Goal: Check status: Check status

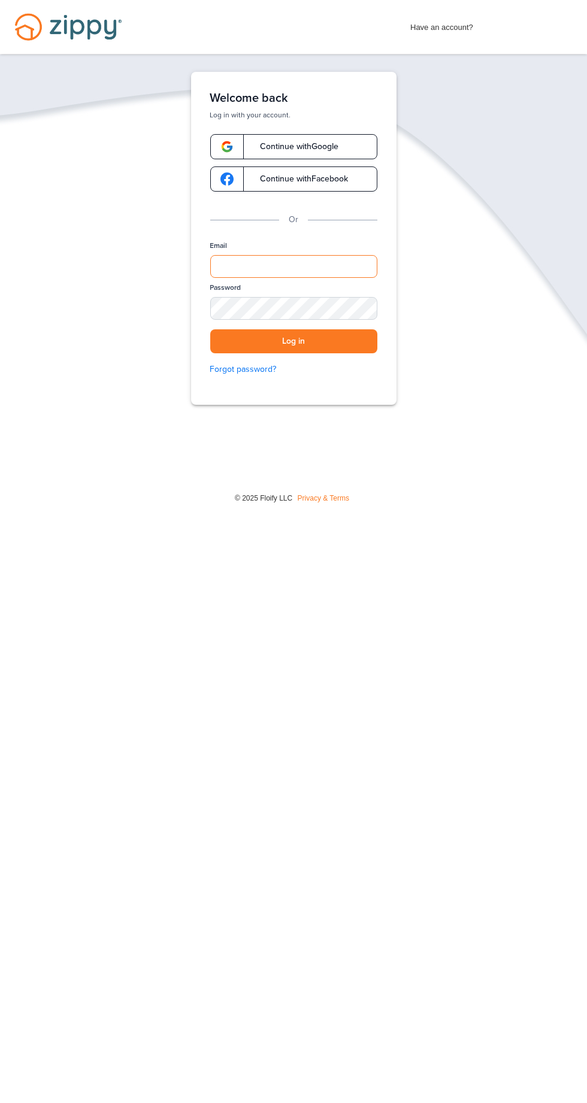
click at [339, 263] on input "Email" at bounding box center [293, 266] width 167 height 23
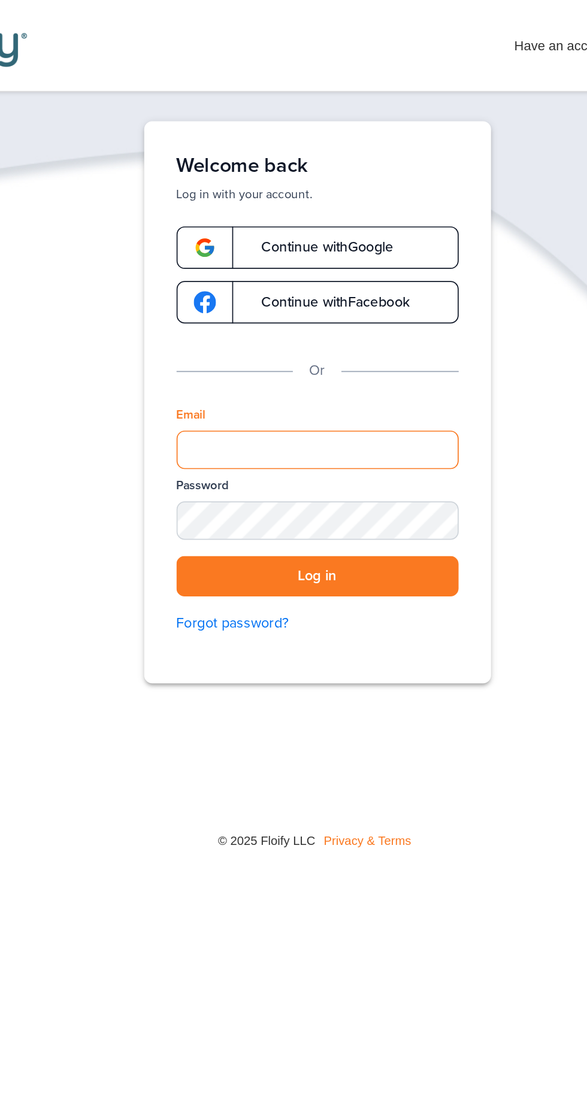
type input "**********"
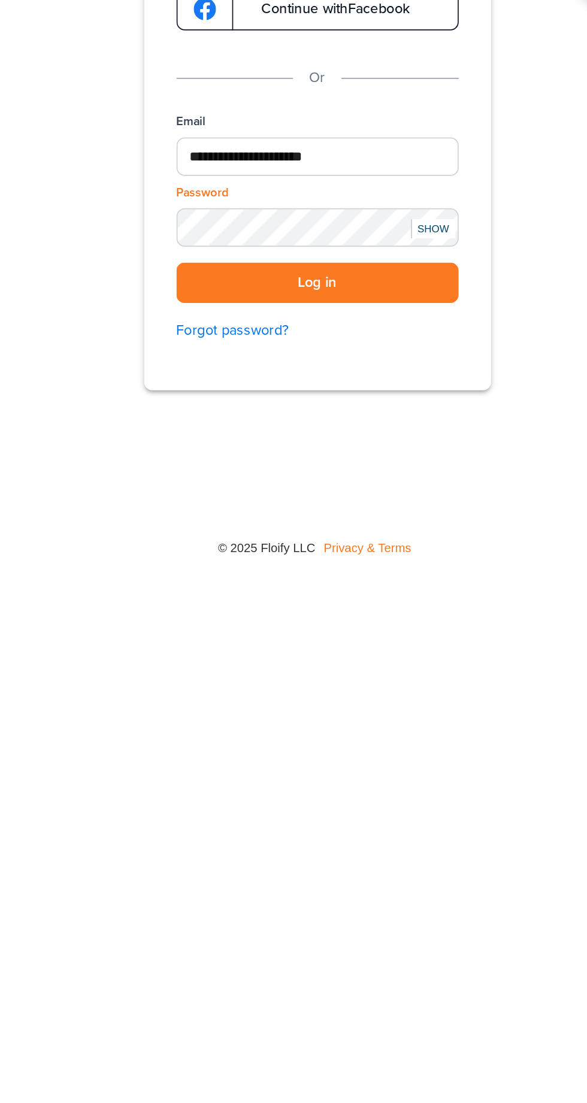
click at [347, 350] on button "Log in" at bounding box center [293, 341] width 167 height 25
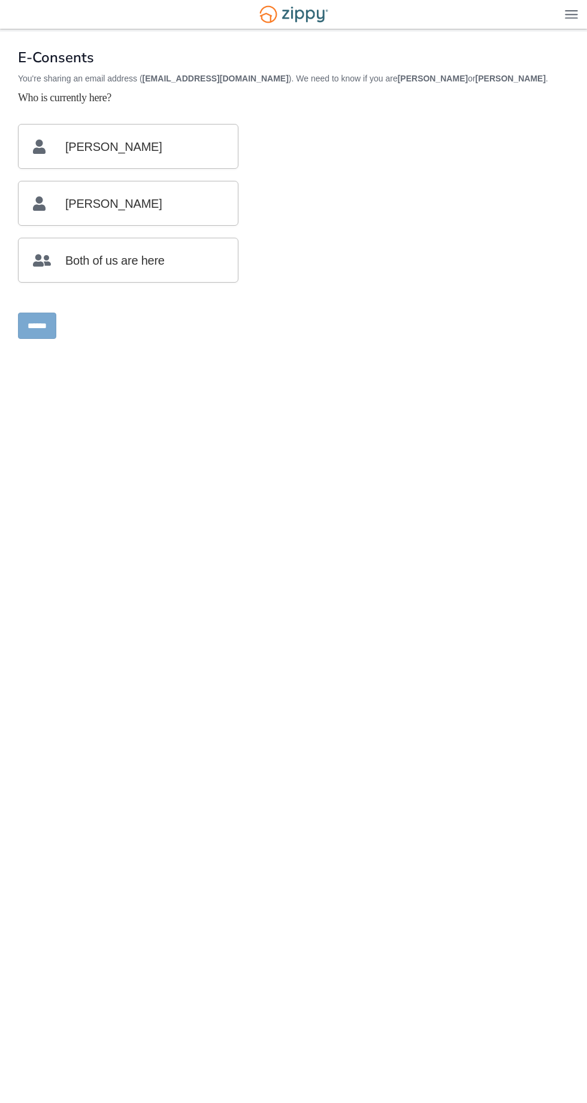
click at [212, 133] on p "[PERSON_NAME]" at bounding box center [128, 147] width 190 height 44
click at [172, 194] on p "[PERSON_NAME]" at bounding box center [128, 203] width 190 height 44
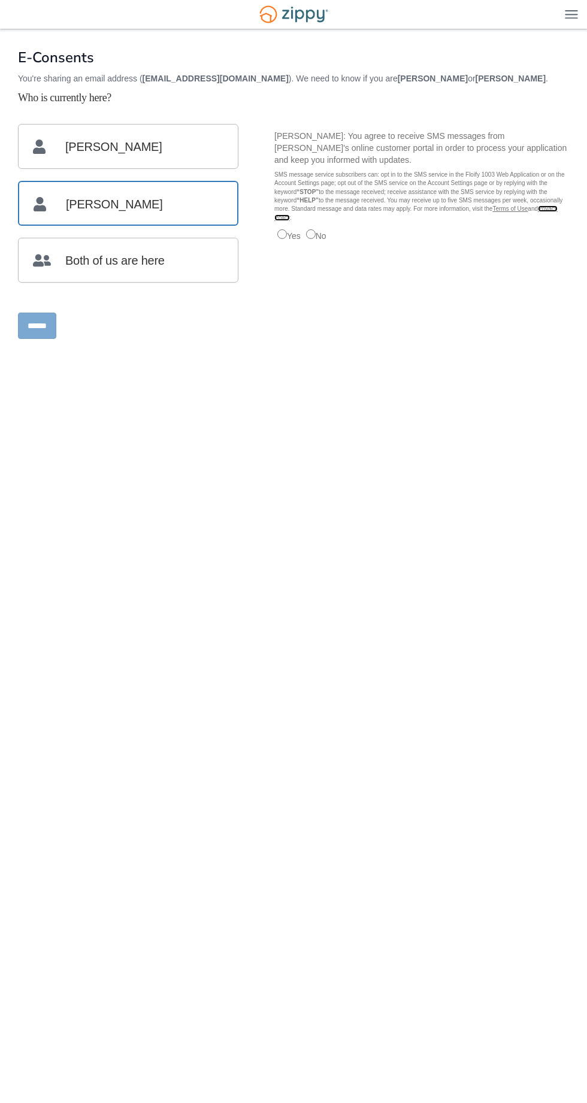
click at [282, 205] on link "Privacy Policy" at bounding box center [415, 212] width 283 height 15
click at [208, 127] on p "John schuller Schuller" at bounding box center [128, 147] width 190 height 44
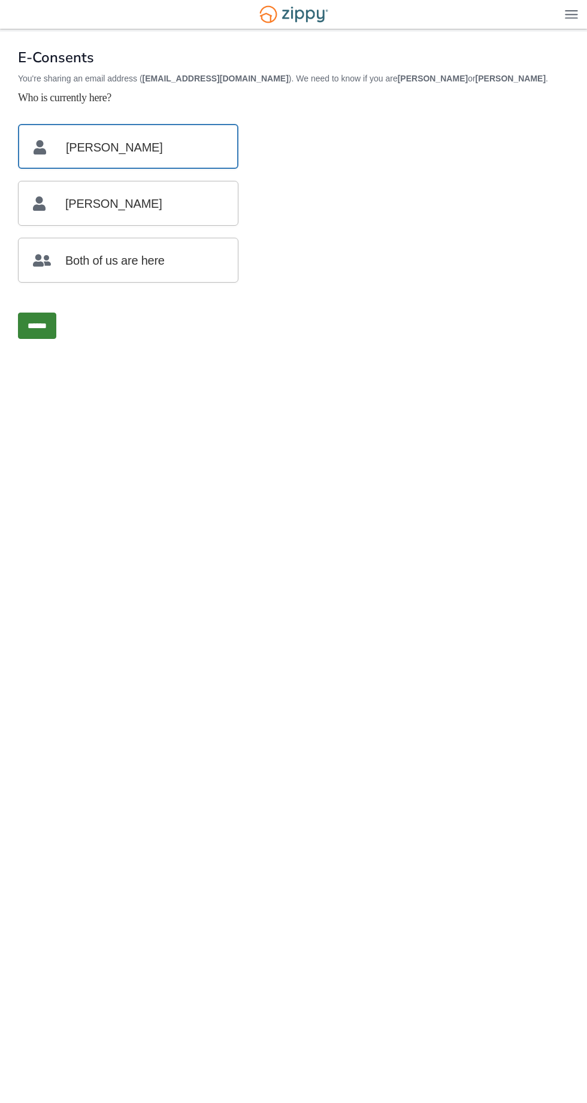
click at [206, 194] on p "[PERSON_NAME]" at bounding box center [128, 203] width 190 height 44
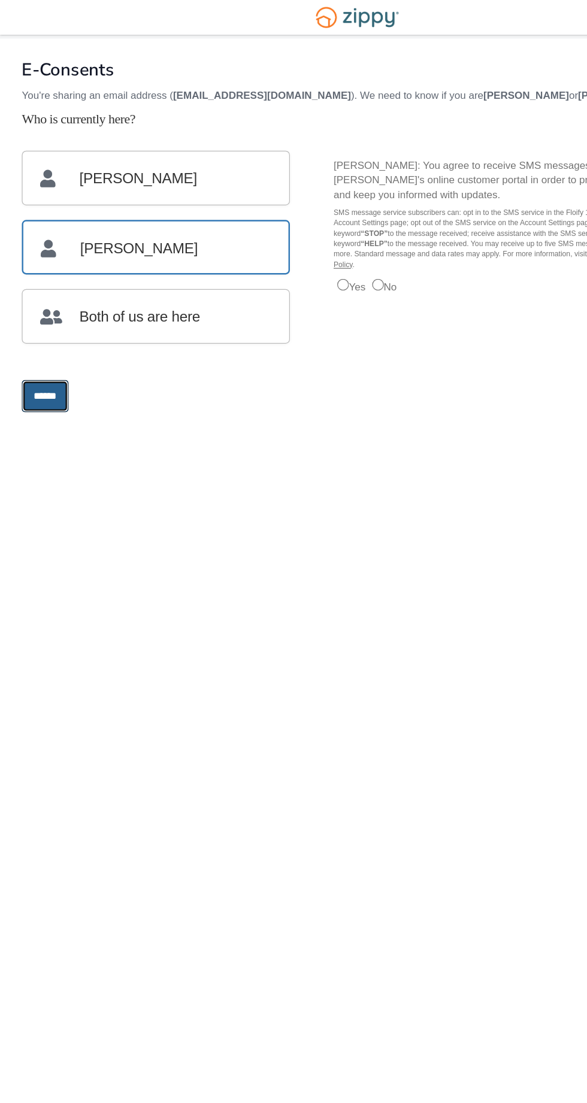
click at [53, 321] on input "******" at bounding box center [37, 326] width 38 height 26
type input "**********"
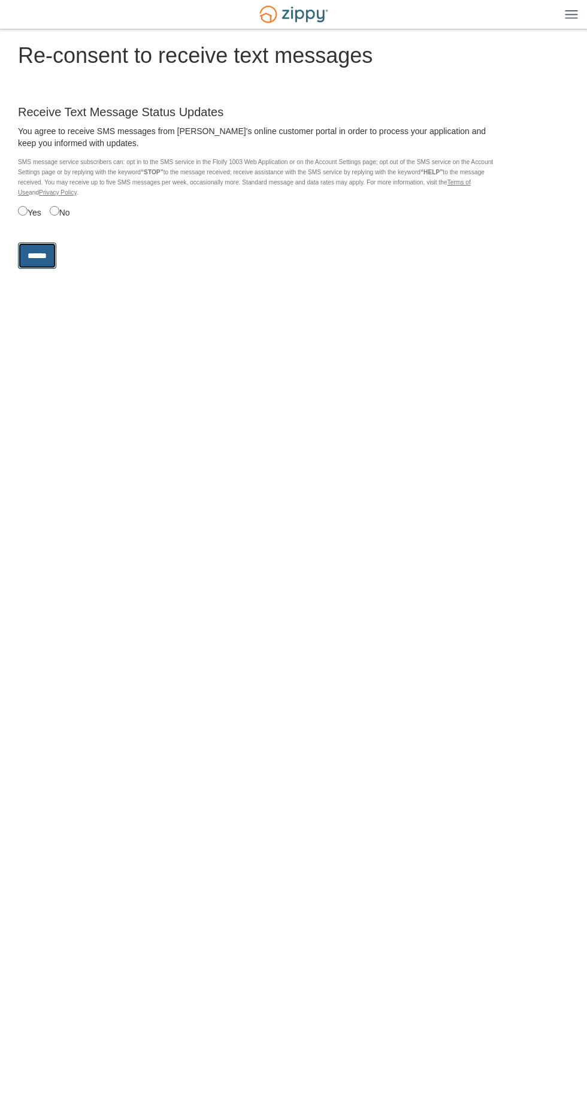
click at [48, 249] on input "******" at bounding box center [37, 255] width 38 height 26
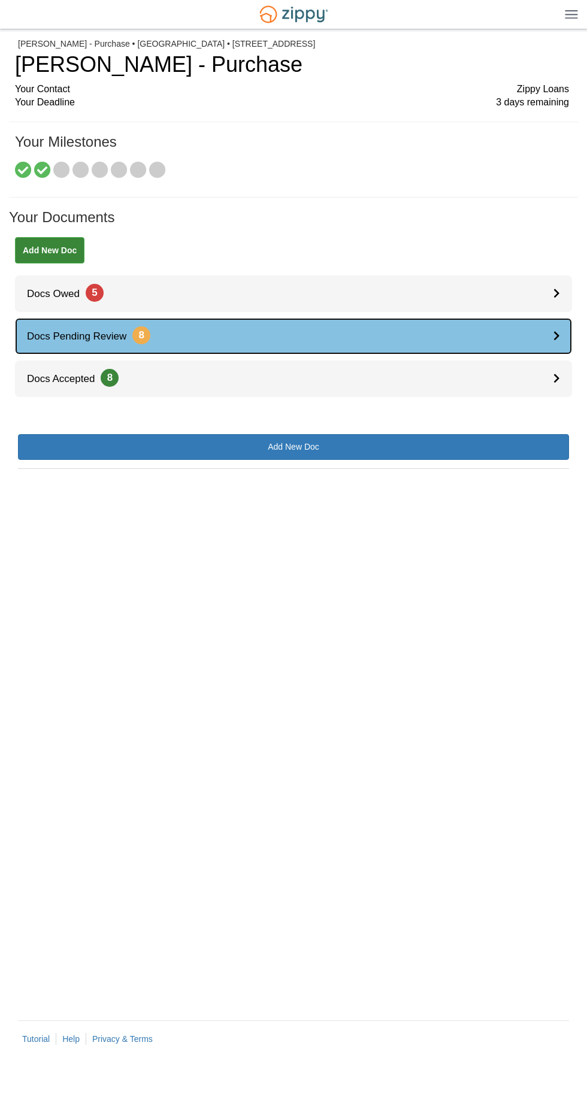
click at [531, 339] on link "Docs Pending Review 8" at bounding box center [293, 336] width 557 height 37
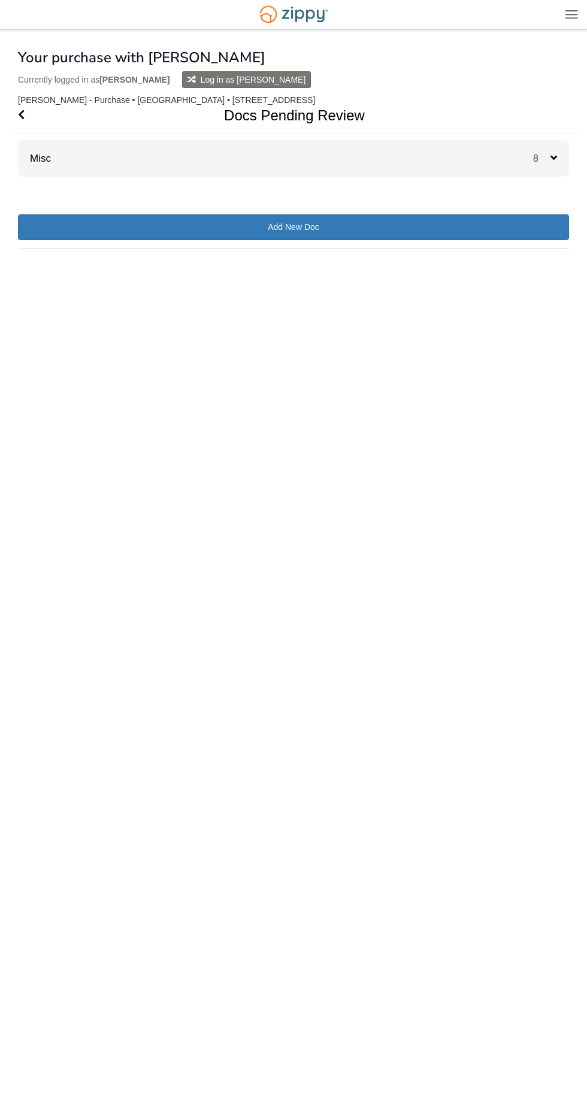
click at [553, 140] on div "Docs Pending Review Misc 8 Initial Application Submitted Uploaded September 06 …" at bounding box center [293, 137] width 551 height 80
click at [551, 166] on div "8" at bounding box center [551, 158] width 36 height 37
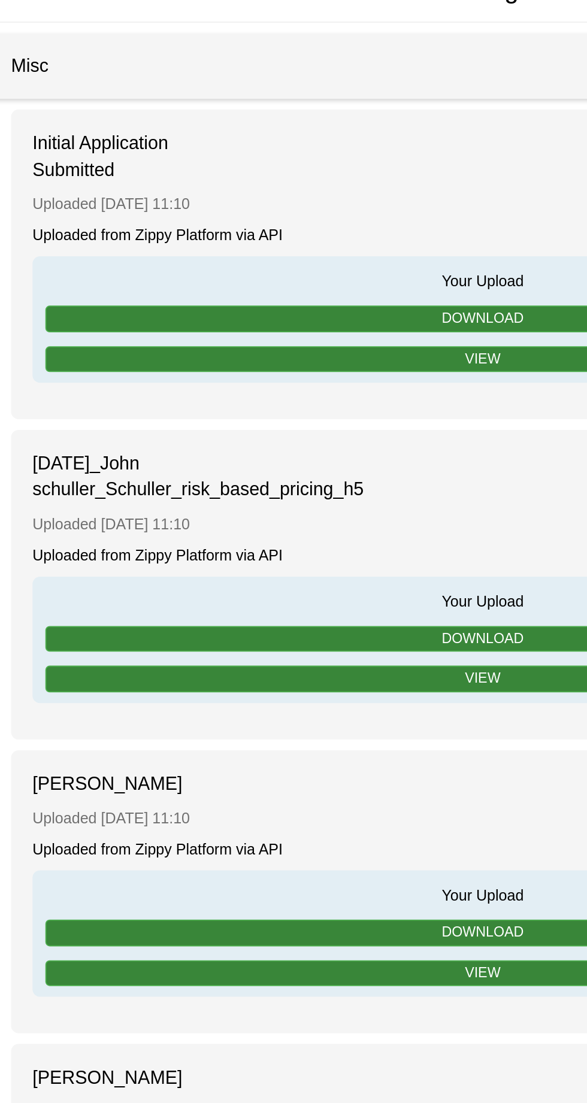
click at [288, 275] on span "Your Upload" at bounding box center [293, 278] width 491 height 14
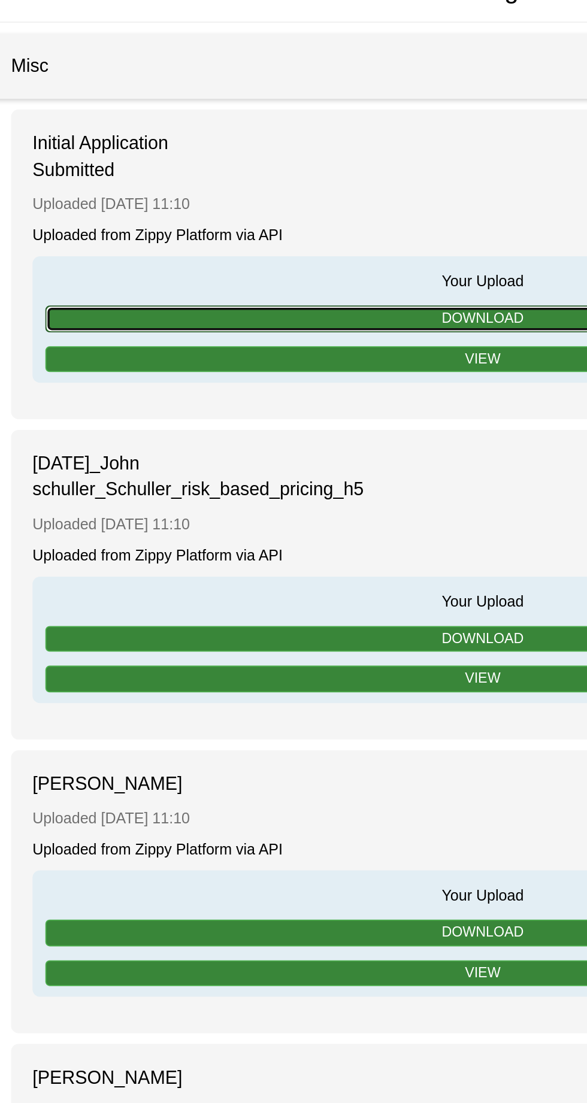
click at [311, 292] on link "Download" at bounding box center [293, 299] width 489 height 15
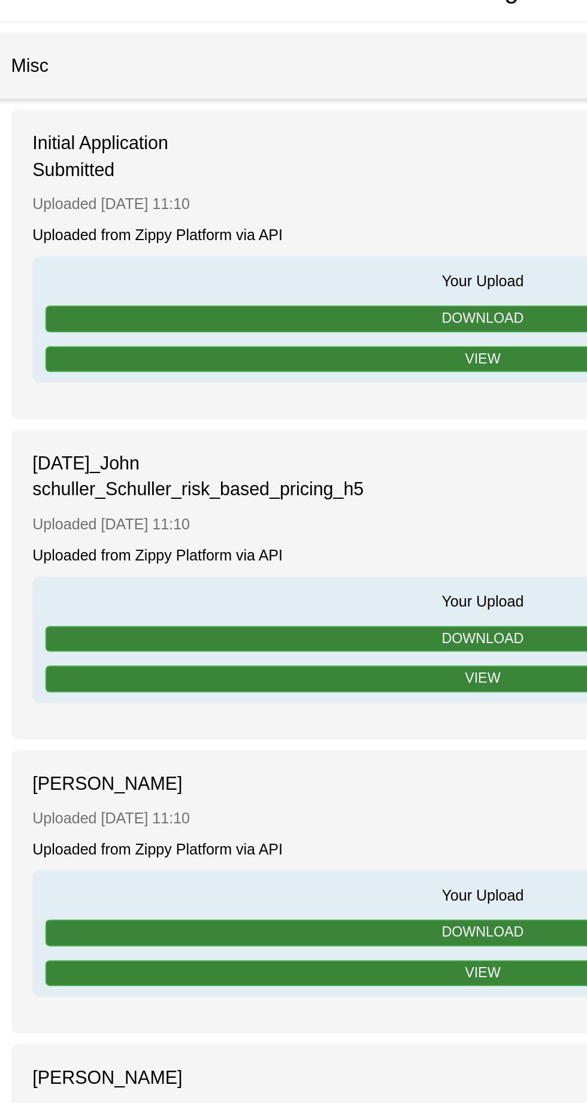
click at [301, 273] on span "Your Upload" at bounding box center [293, 278] width 491 height 14
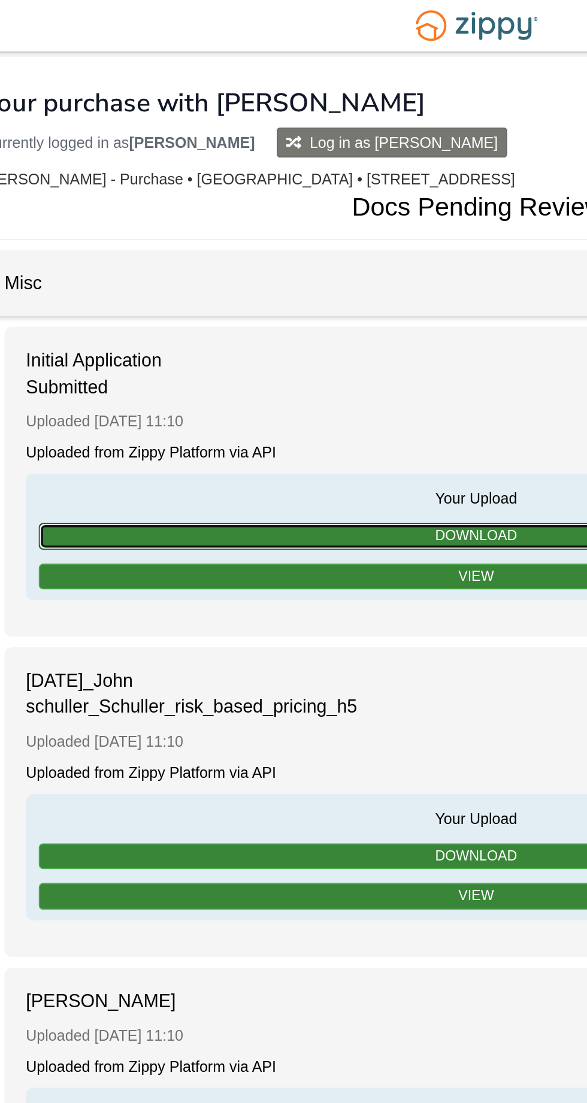
click at [292, 299] on link "Download" at bounding box center [293, 299] width 489 height 15
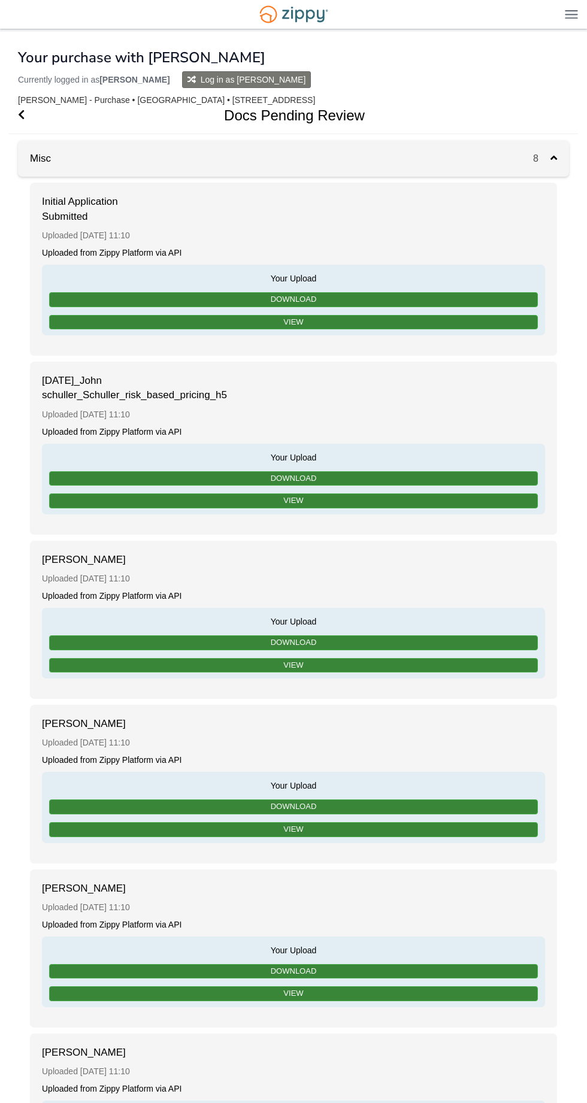
click at [384, 266] on div "Your Upload Download View" at bounding box center [293, 300] width 503 height 71
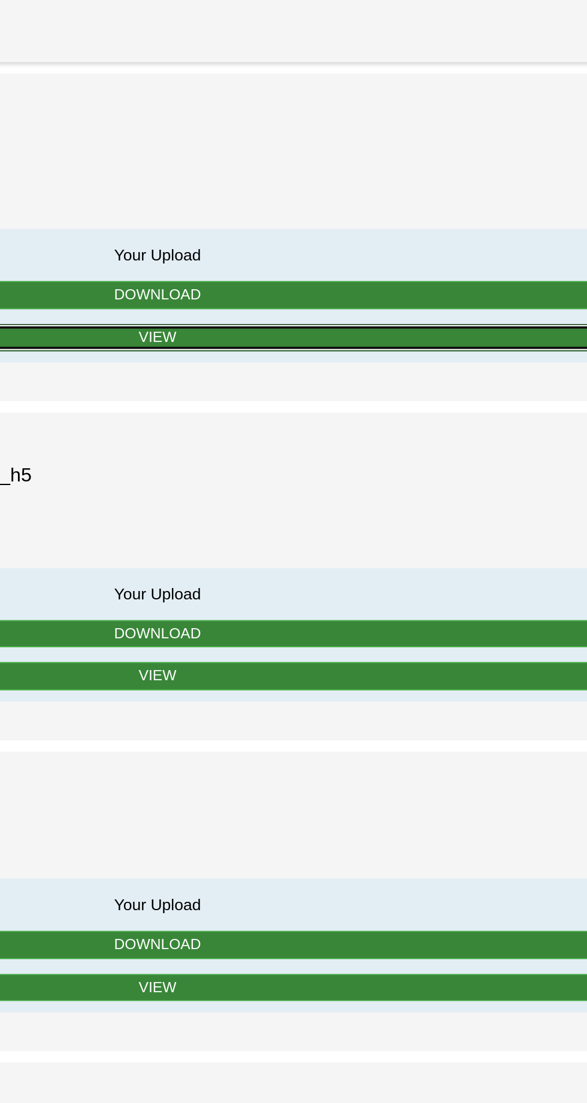
click at [327, 319] on link "View" at bounding box center [293, 322] width 489 height 15
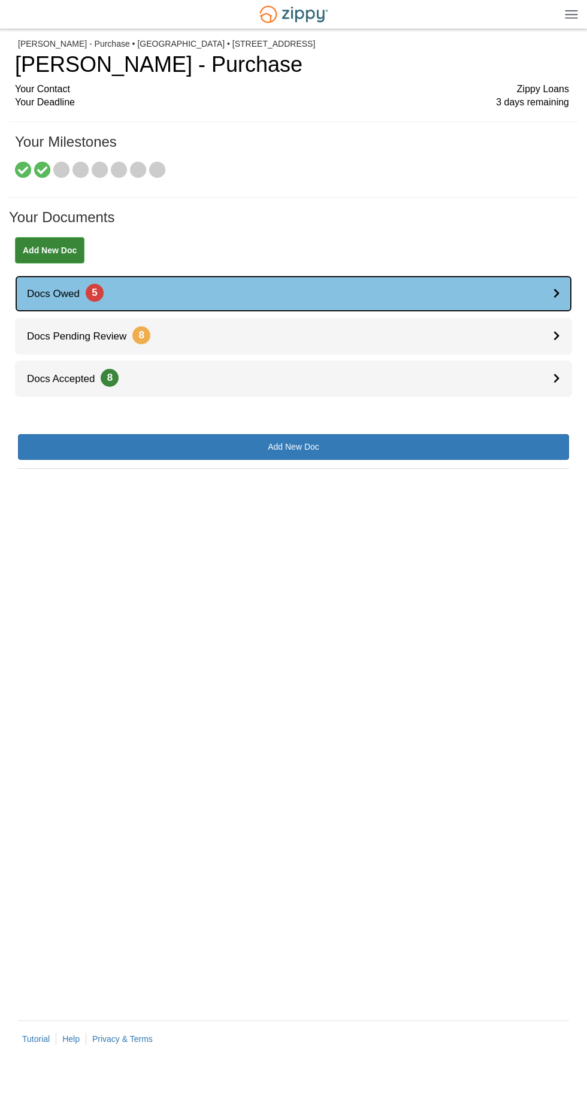
click at [556, 292] on icon at bounding box center [556, 293] width 7 height 10
